Goal: Navigation & Orientation: Find specific page/section

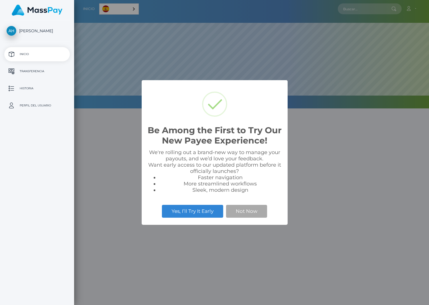
scroll to position [108, 355]
select select
click at [366, 145] on div "Be Among the First to Try Our New Payee Experience! × We're rolling out a brand…" at bounding box center [214, 152] width 429 height 305
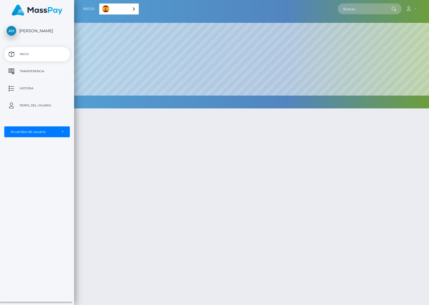
click at [37, 68] on p "Transferencia" at bounding box center [37, 71] width 61 height 9
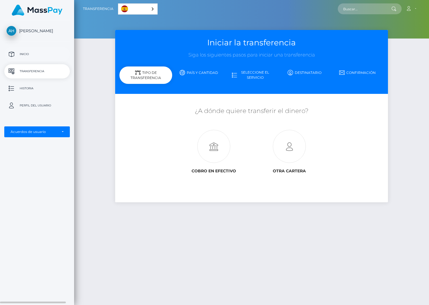
click at [32, 49] on link "Inicio" at bounding box center [37, 54] width 66 height 14
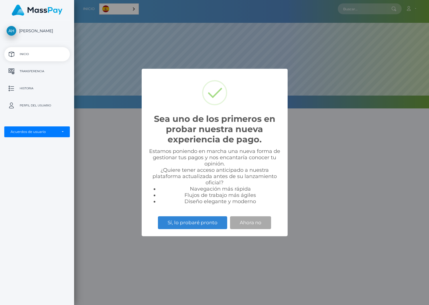
scroll to position [108, 355]
click at [348, 156] on div "Sea uno de los primeros en probar nuestra nueva experiencia de pago. × Estamos …" at bounding box center [214, 152] width 429 height 305
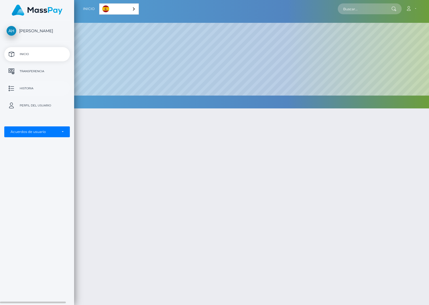
click at [27, 88] on p "Historia" at bounding box center [37, 88] width 61 height 9
